Goal: Information Seeking & Learning: Learn about a topic

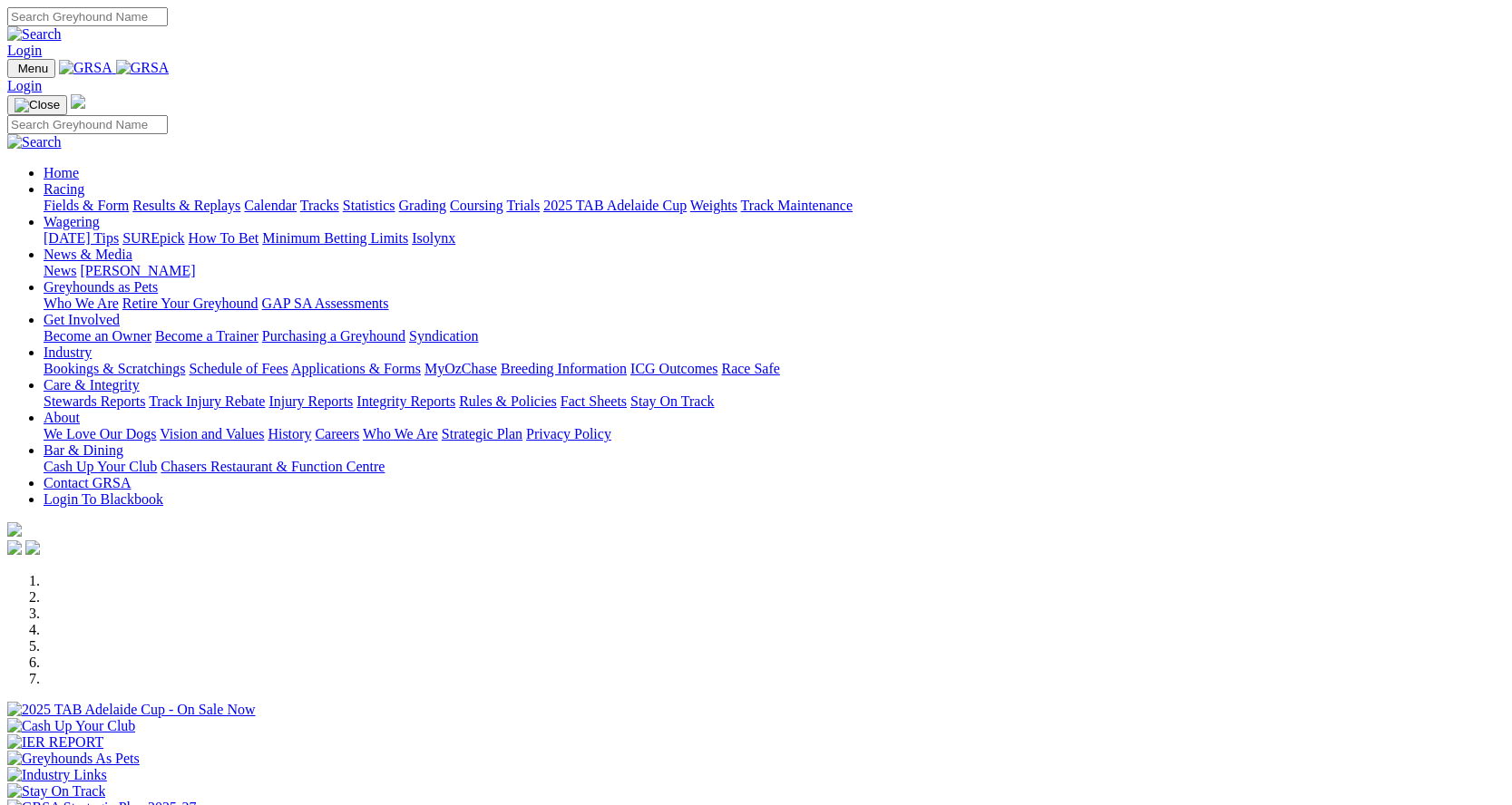
scroll to position [725, 0]
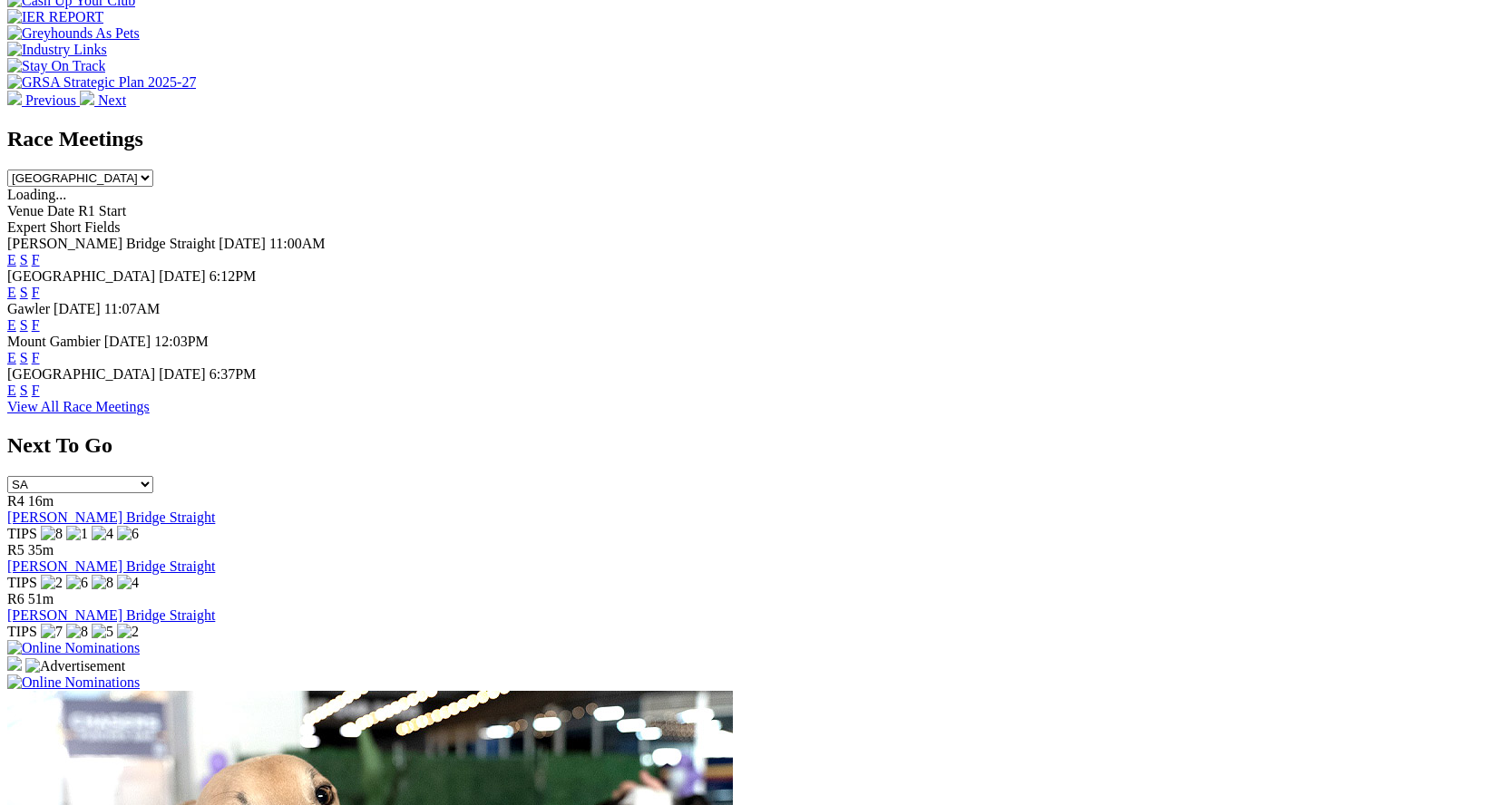
drag, startPoint x: 982, startPoint y: 231, endPoint x: 972, endPoint y: 233, distance: 10.2
click at [40, 317] on link "F" at bounding box center [36, 325] width 8 height 16
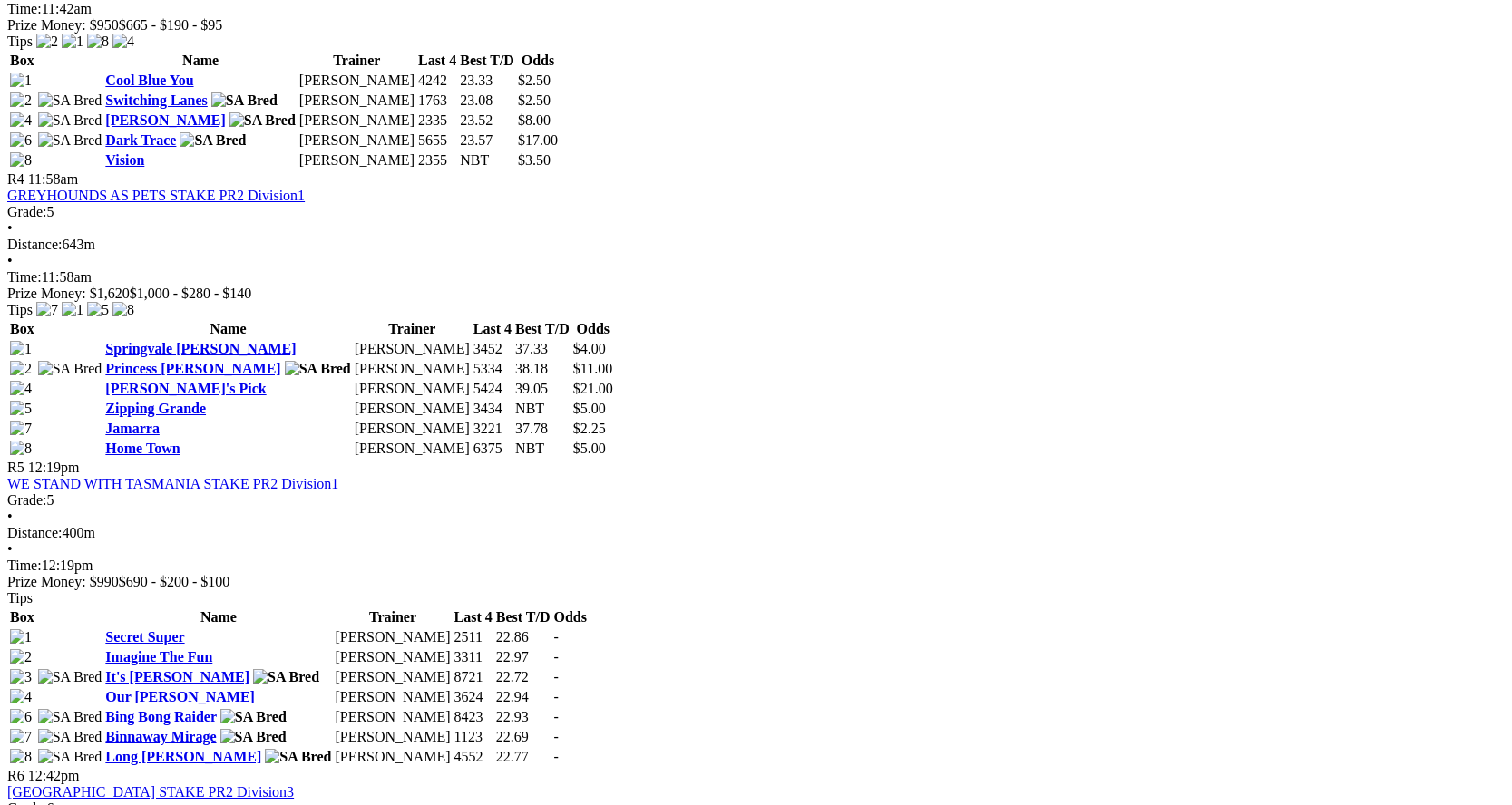
scroll to position [1542, 0]
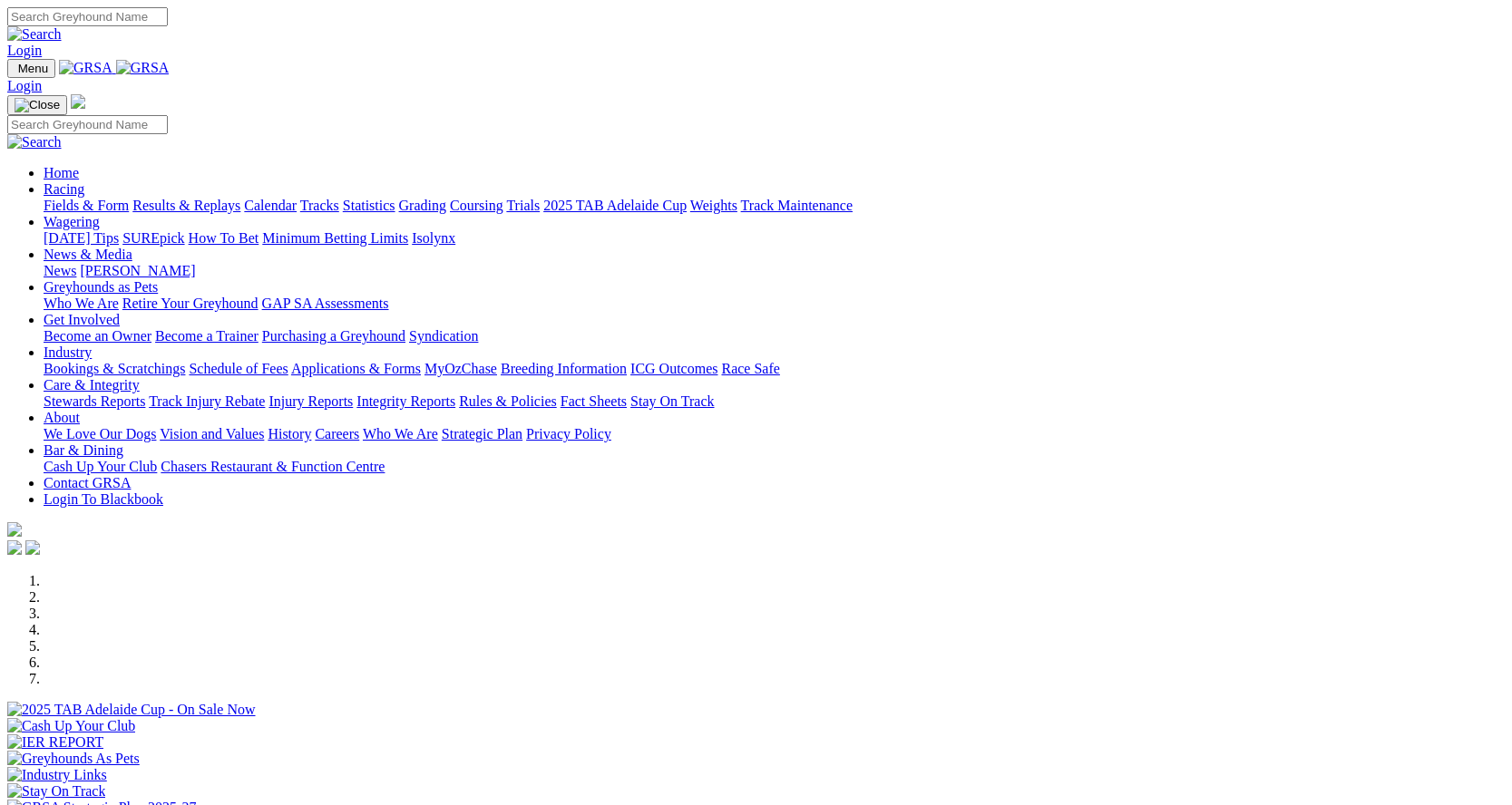
scroll to position [729, 0]
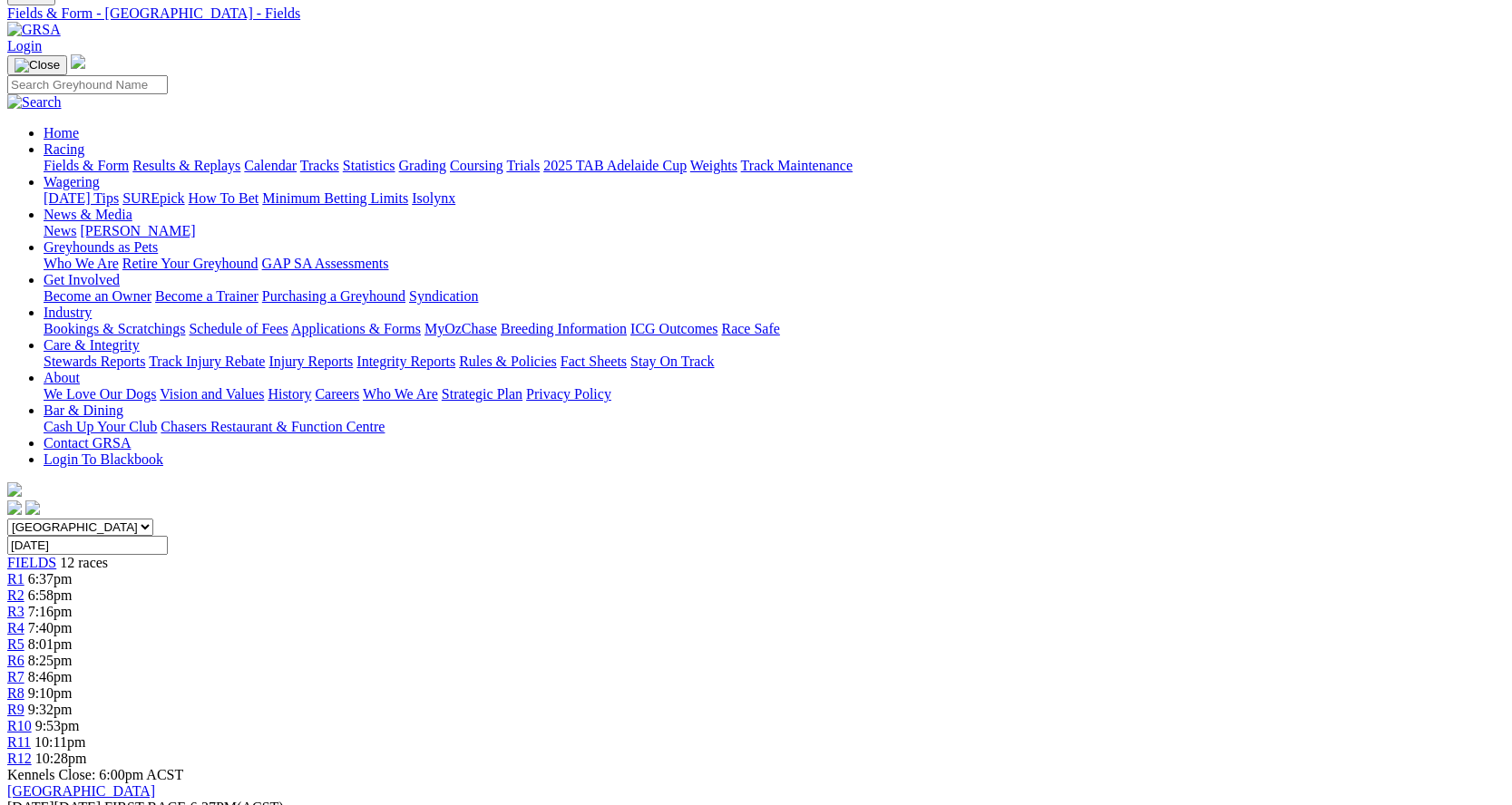
scroll to position [181, 0]
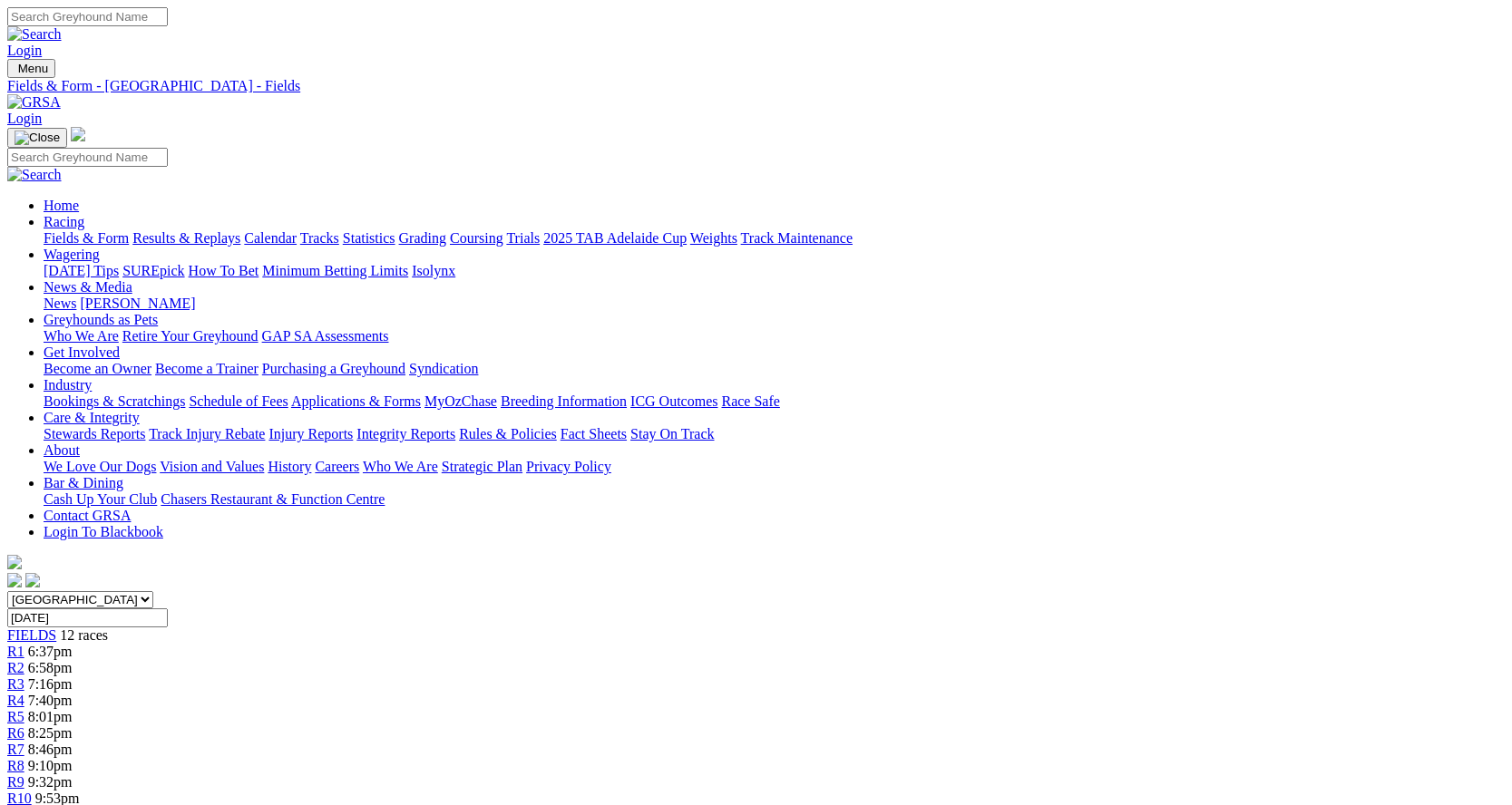
drag, startPoint x: 270, startPoint y: 761, endPoint x: 169, endPoint y: 696, distance: 120.1
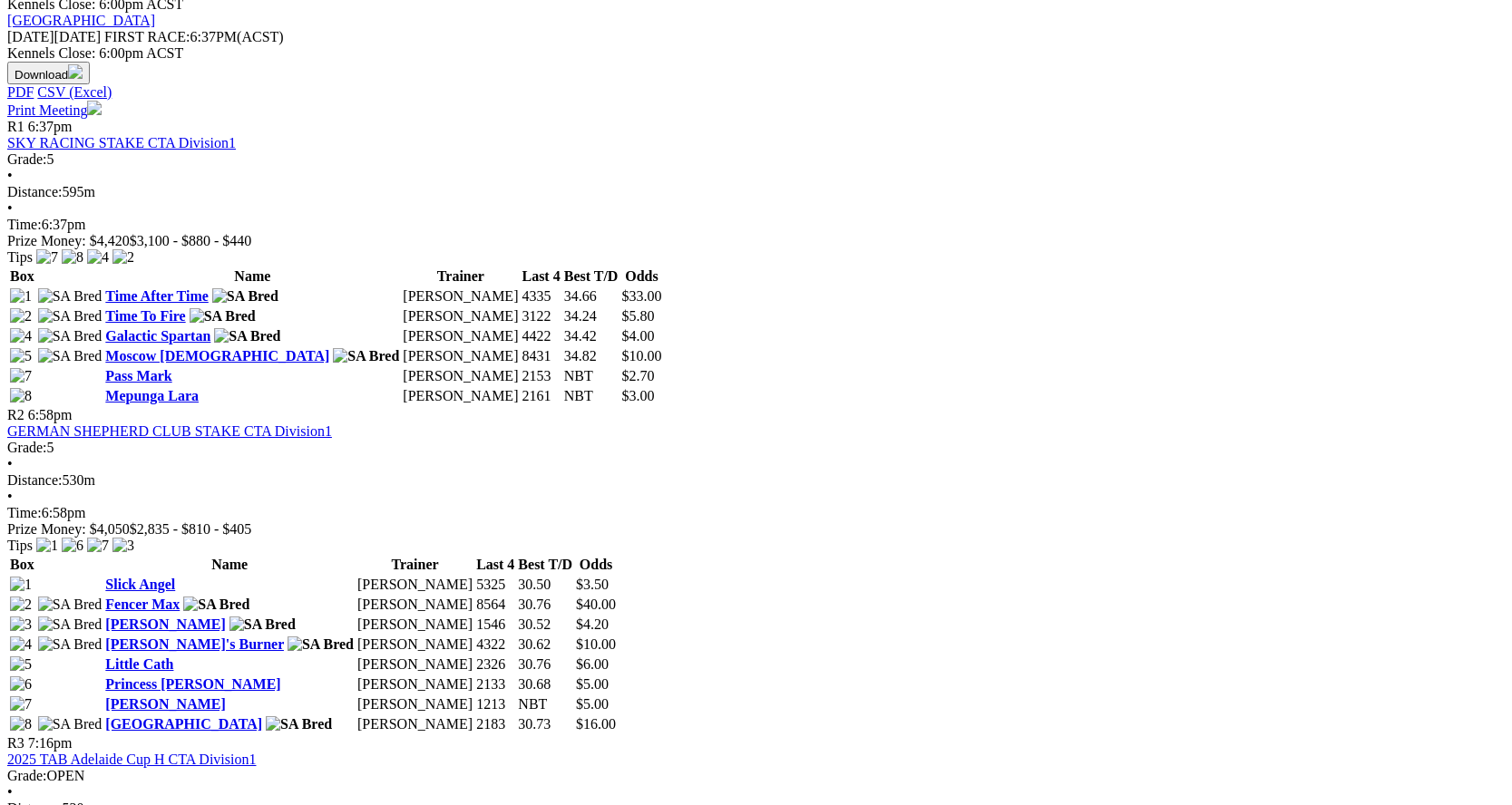
scroll to position [817, 0]
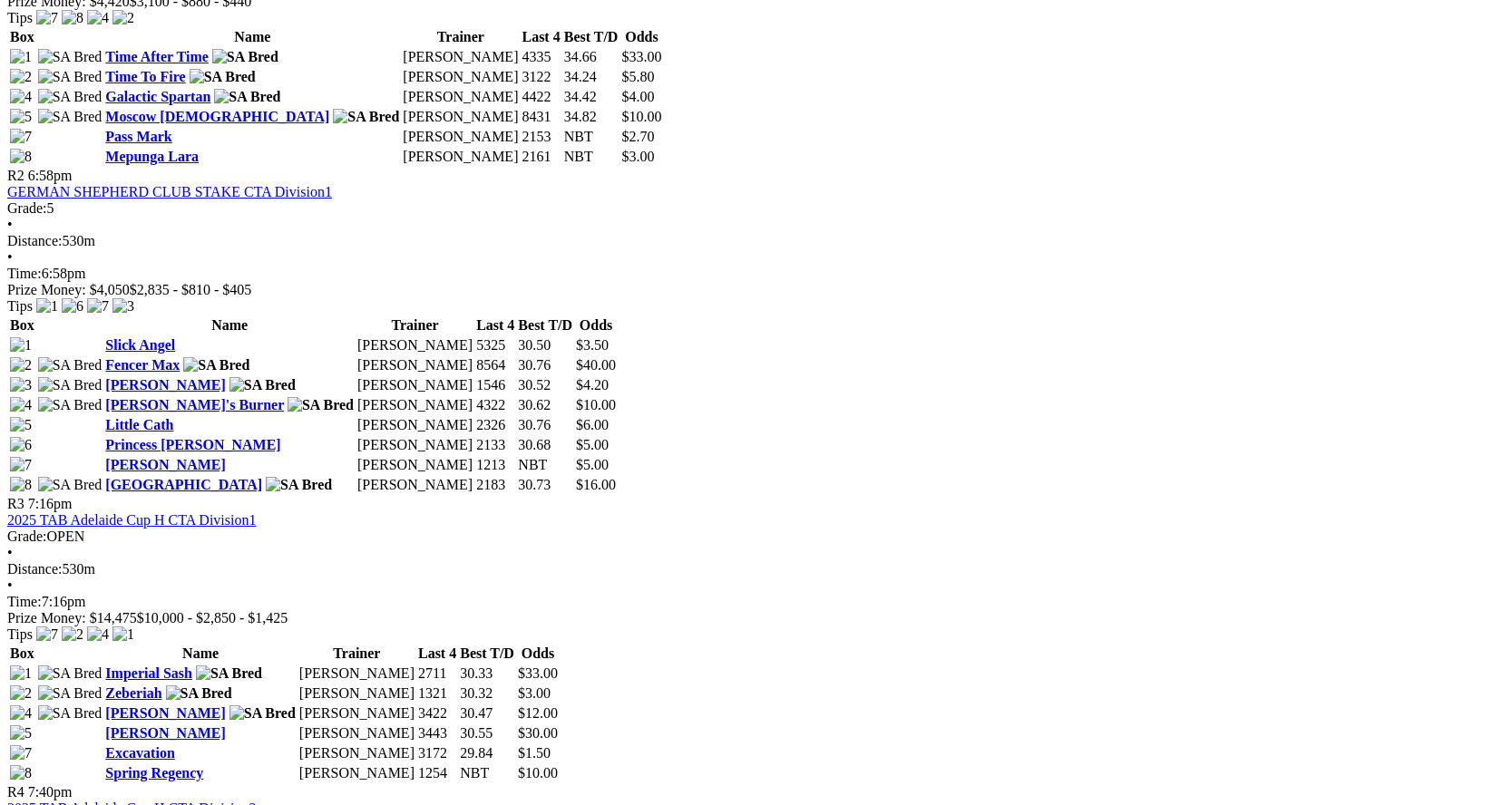
scroll to position [1088, 0]
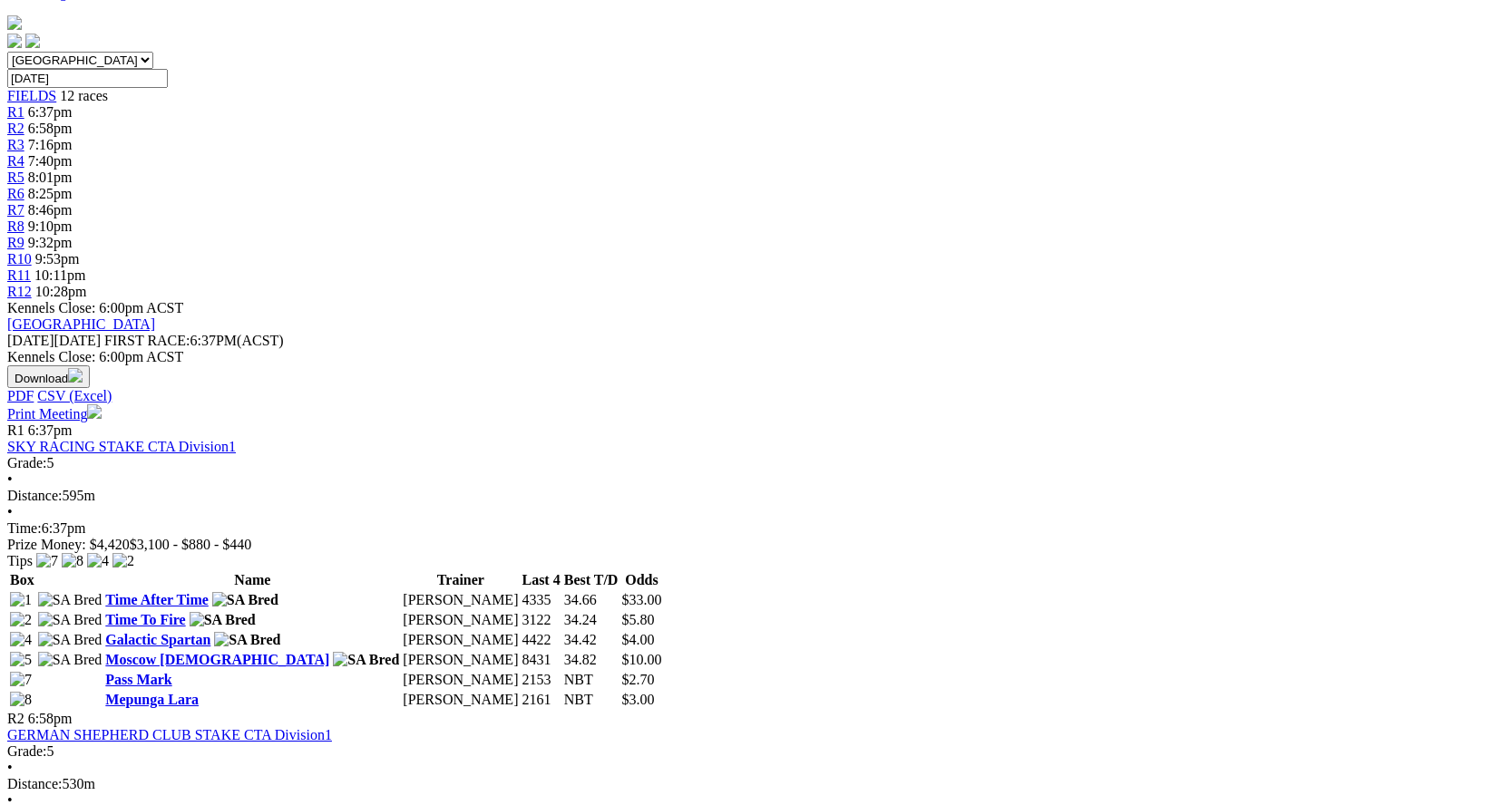
scroll to position [907, 0]
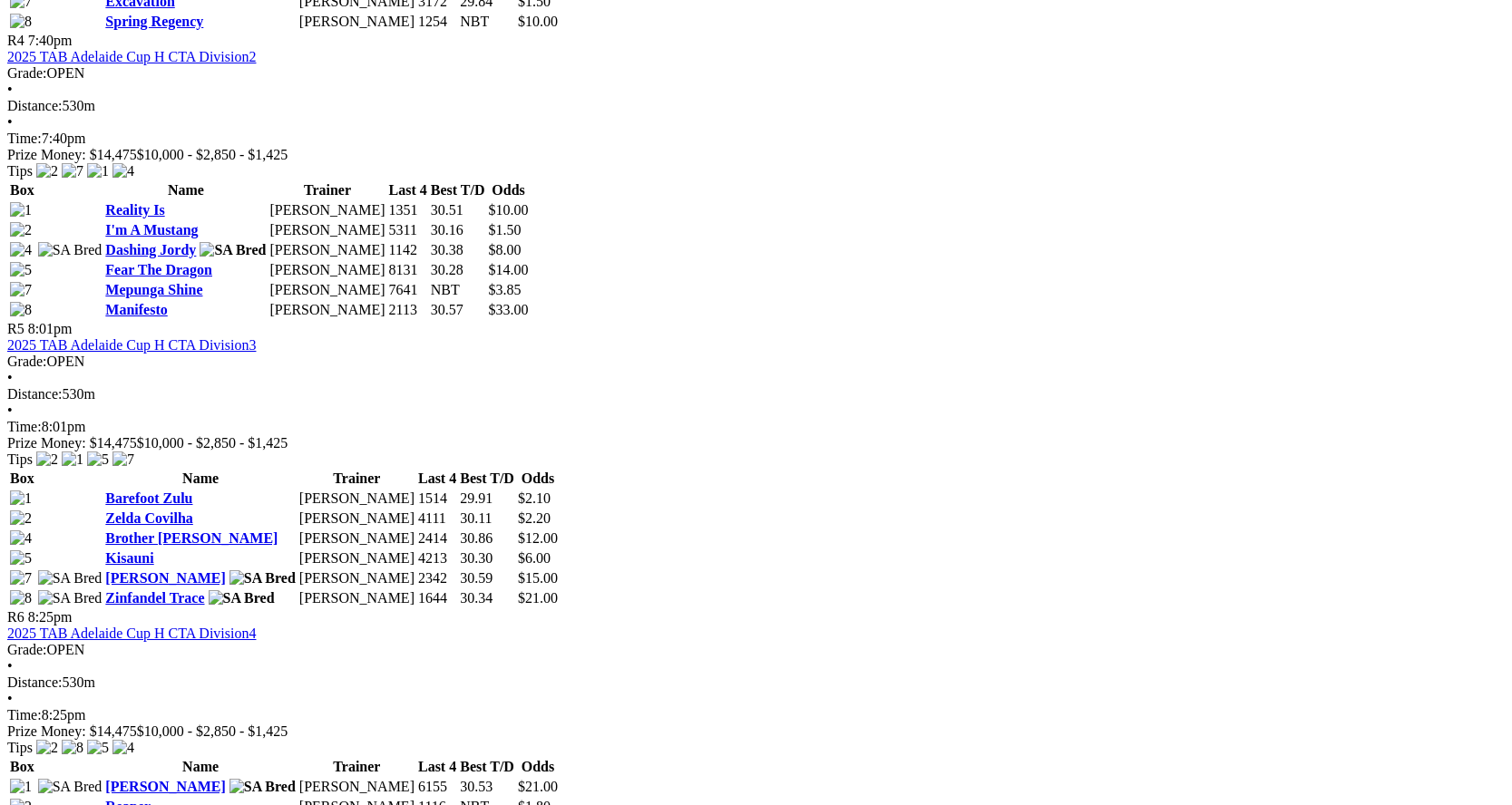
scroll to position [1814, 0]
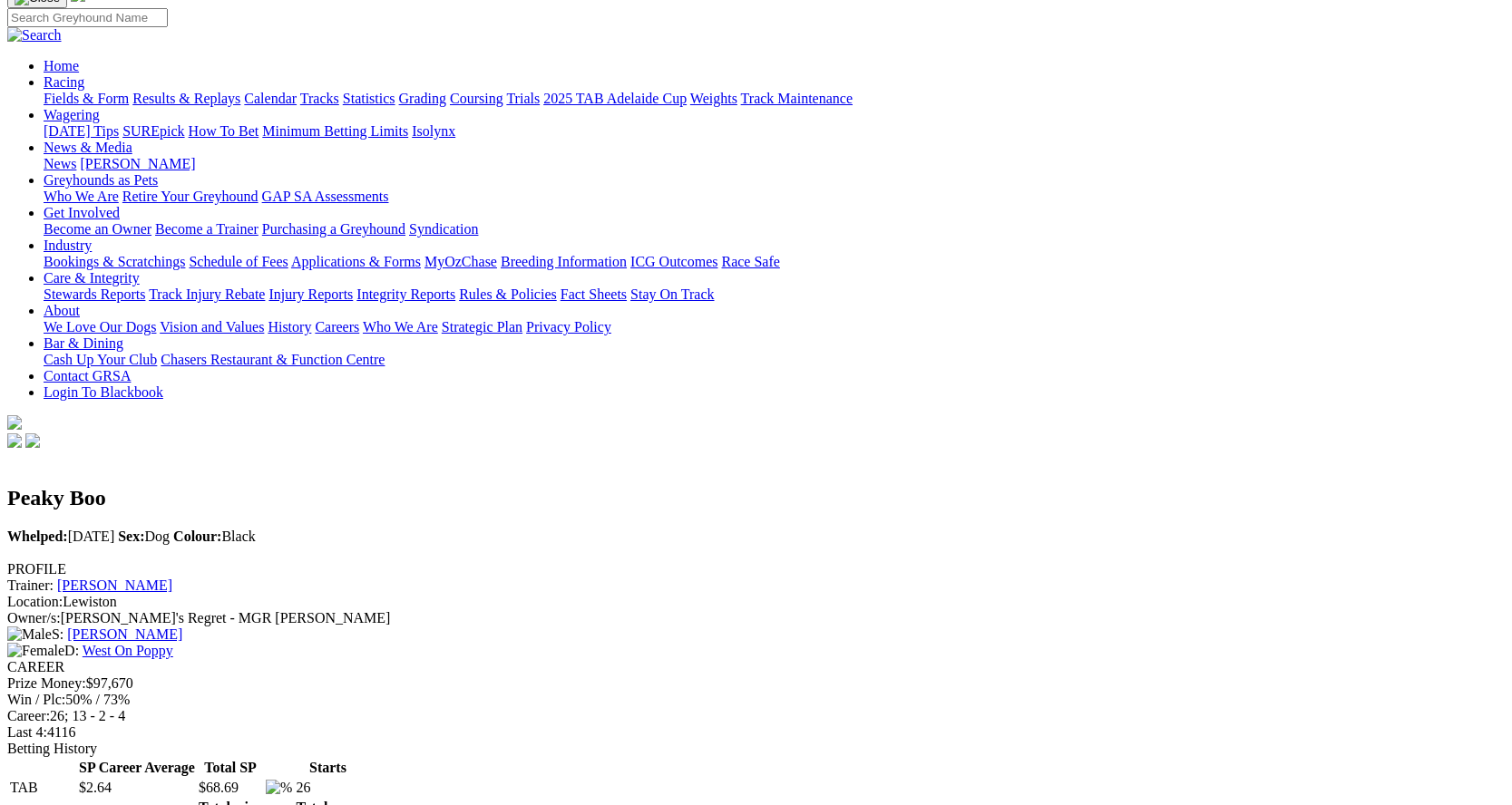
scroll to position [91, 0]
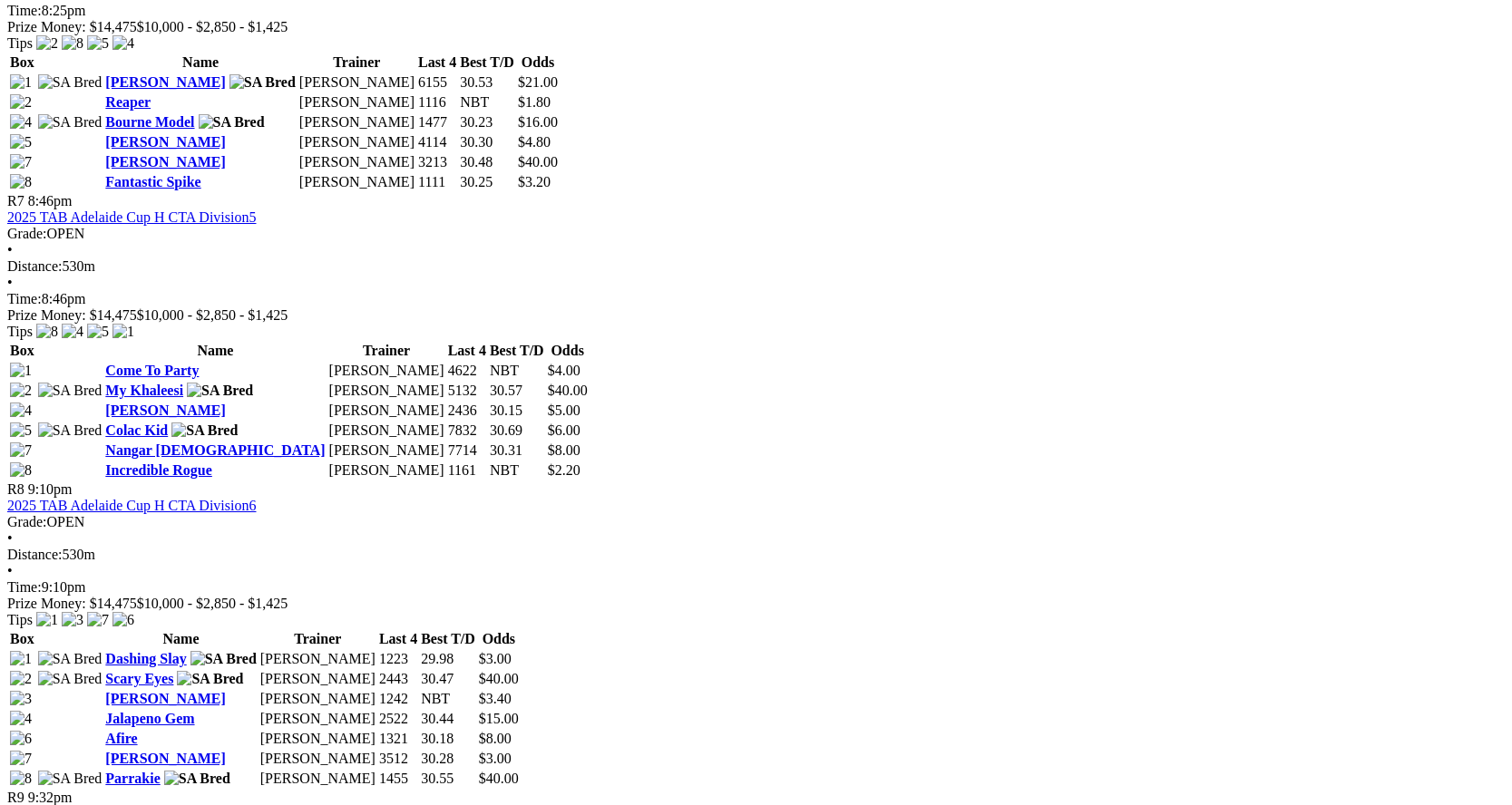
scroll to position [1995, 0]
